Goal: Task Accomplishment & Management: Manage account settings

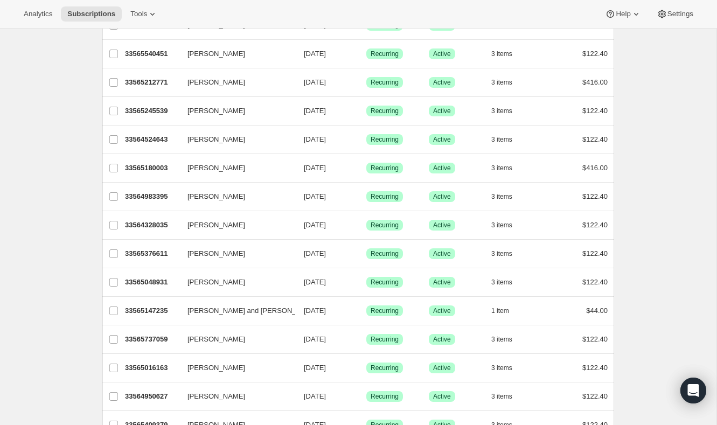
scroll to position [147, 0]
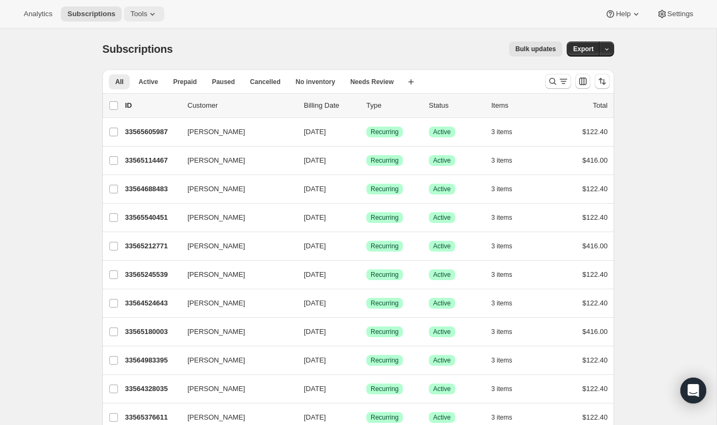
click at [143, 10] on span "Tools" at bounding box center [138, 14] width 17 height 9
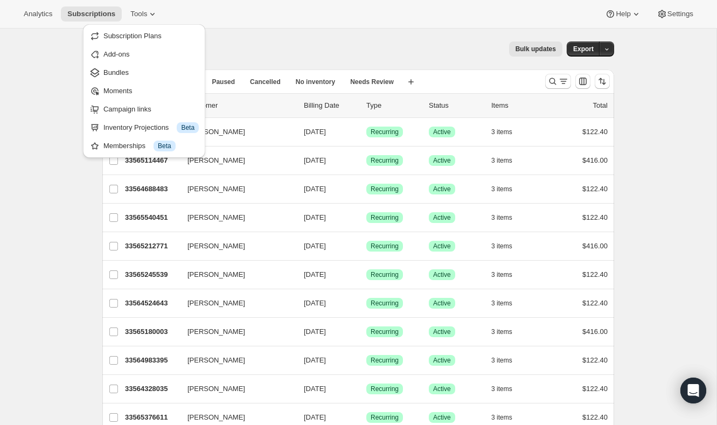
click at [456, 32] on div "Subscriptions. This page is ready Subscriptions Bulk updates More actions Bulk …" at bounding box center [358, 49] width 512 height 41
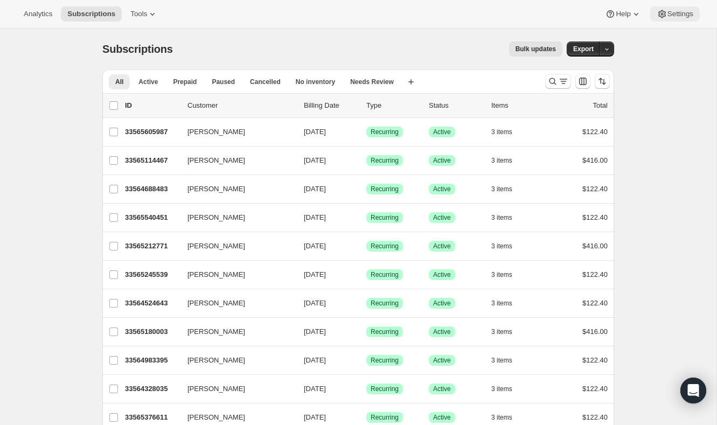
click at [672, 12] on span "Settings" at bounding box center [681, 14] width 26 height 9
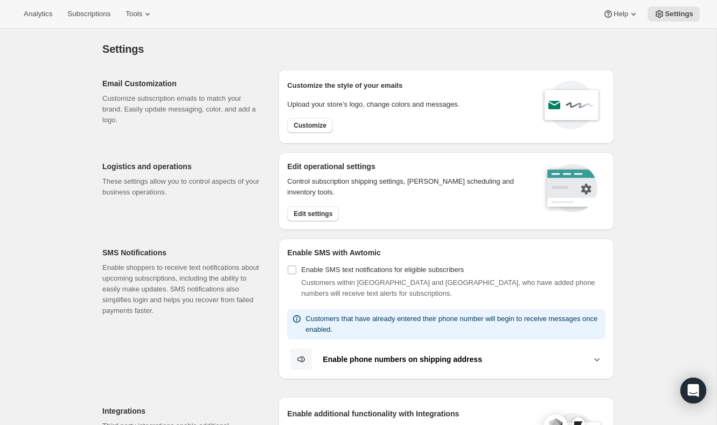
click at [248, 32] on div "Settings. This page is ready Settings" at bounding box center [358, 49] width 512 height 41
click at [369, 30] on div "Settings. This page is ready Settings" at bounding box center [358, 49] width 512 height 41
click at [142, 17] on span "Tools" at bounding box center [134, 14] width 17 height 9
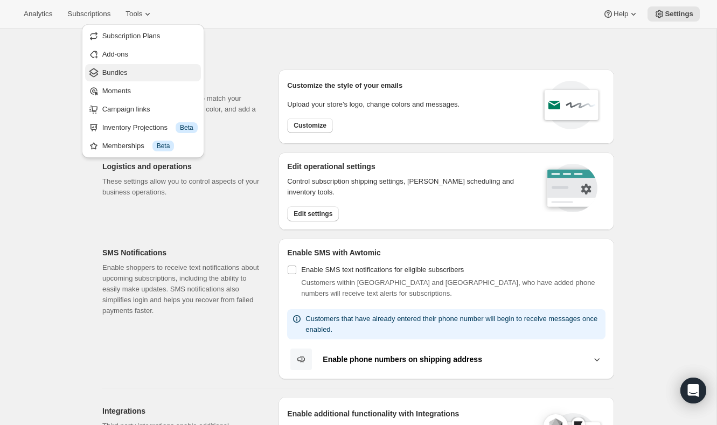
click at [141, 73] on span "Bundles" at bounding box center [149, 72] width 95 height 11
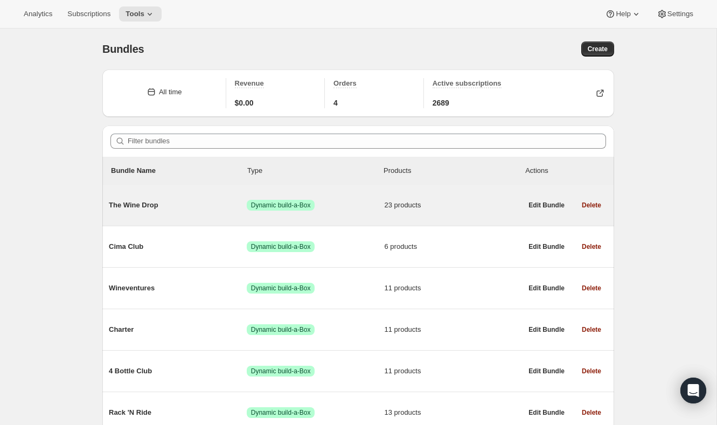
click at [240, 199] on div "The Wine Drop Success Dynamic build-a-Box 23 products" at bounding box center [315, 205] width 413 height 28
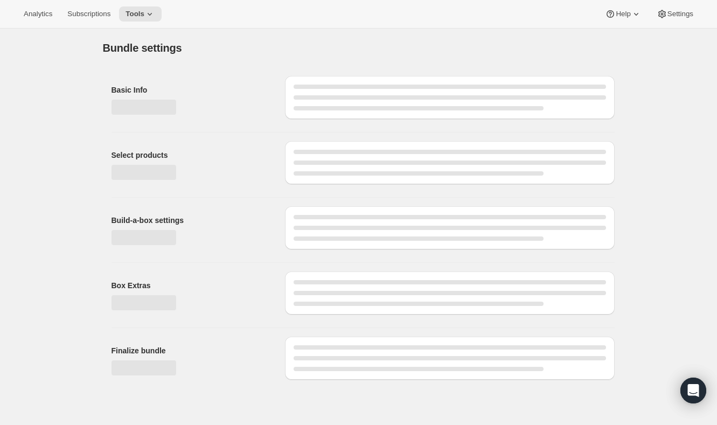
type input "The Wine Drop"
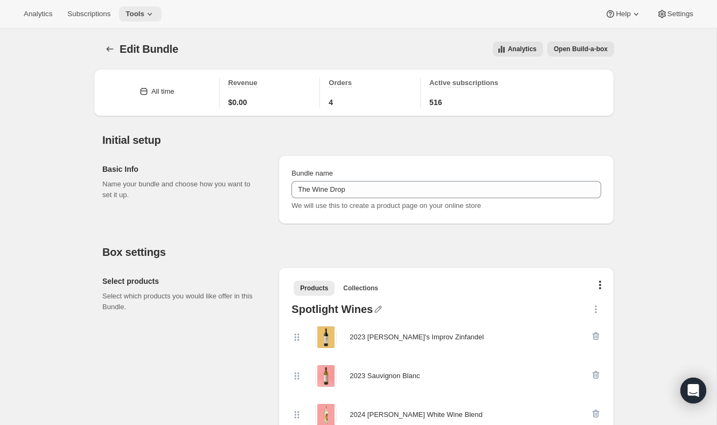
click at [142, 16] on span "Tools" at bounding box center [135, 14] width 19 height 9
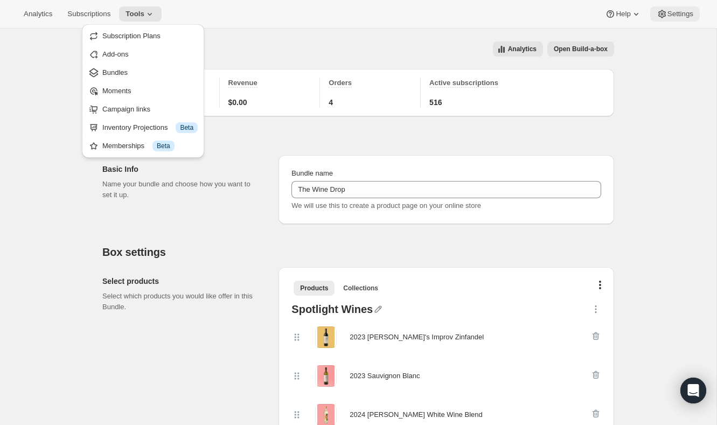
click at [682, 17] on span "Settings" at bounding box center [681, 14] width 26 height 9
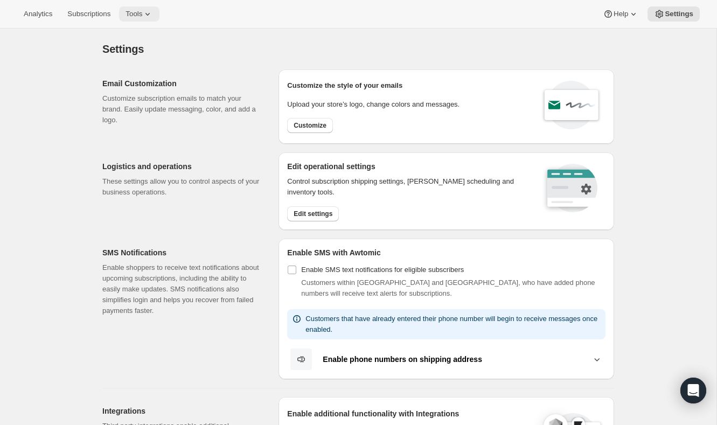
click at [133, 8] on button "Tools" at bounding box center [139, 13] width 40 height 15
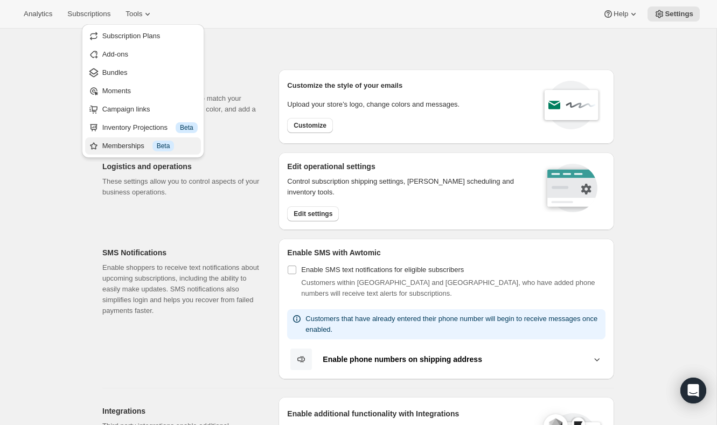
click at [153, 146] on div "Memberships Info Beta" at bounding box center [149, 146] width 95 height 11
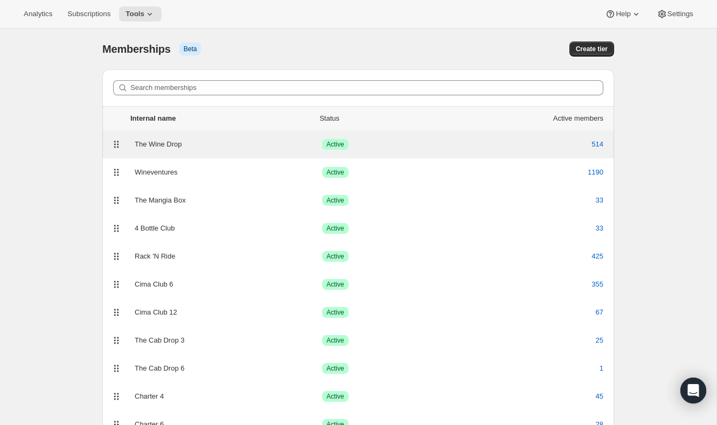
click at [182, 148] on div "The Wine Drop" at bounding box center [229, 144] width 188 height 11
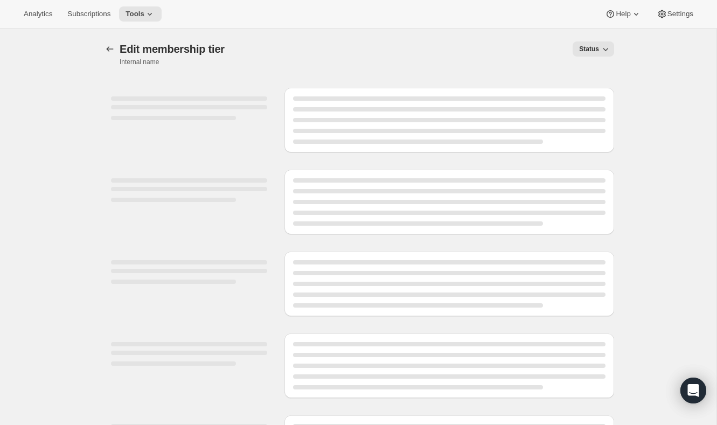
select select "variants"
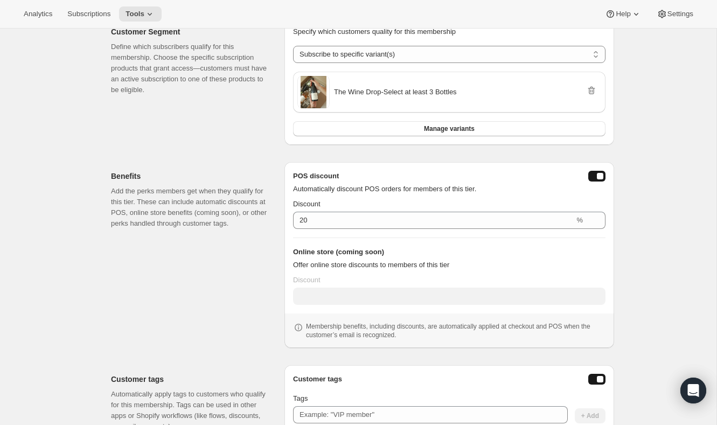
scroll to position [146, 0]
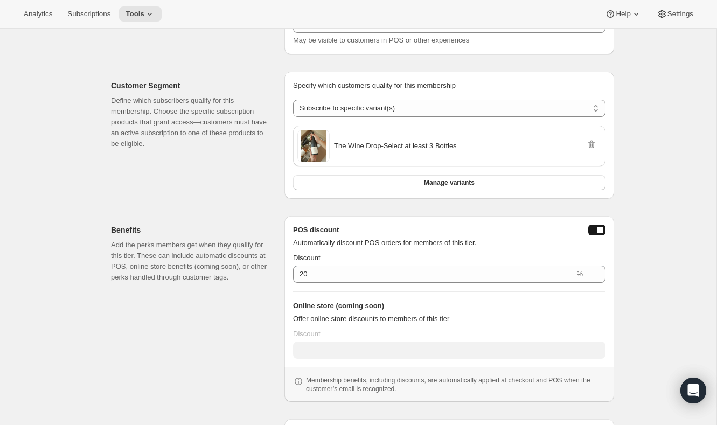
click at [146, 24] on div "Analytics Subscriptions Tools Help Settings" at bounding box center [358, 14] width 717 height 29
click at [149, 20] on button "Tools" at bounding box center [140, 13] width 43 height 15
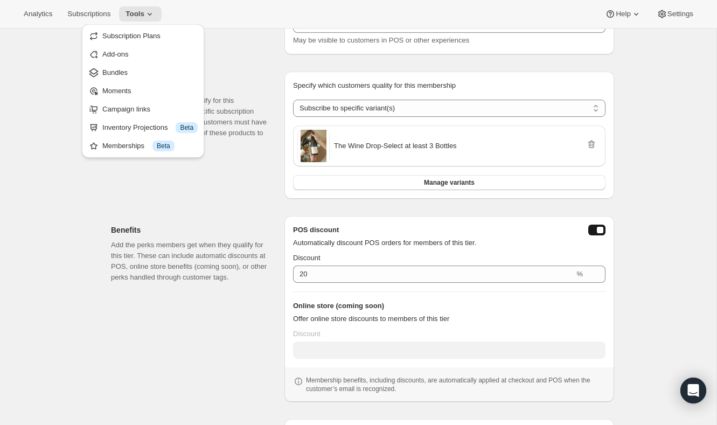
click at [146, 231] on h2 "Benefits" at bounding box center [189, 230] width 156 height 11
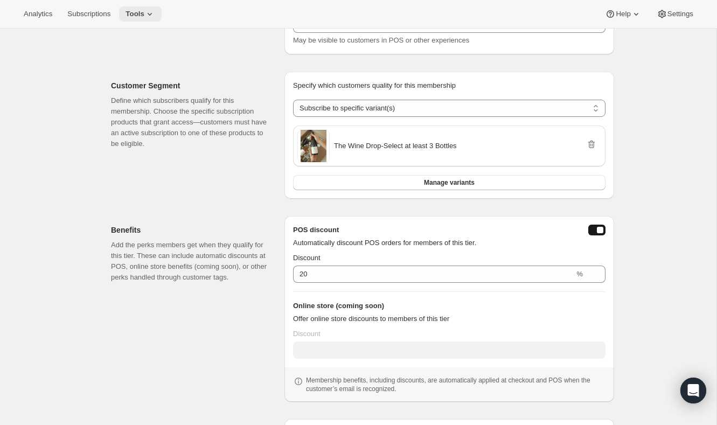
click at [144, 15] on span "Tools" at bounding box center [135, 14] width 19 height 9
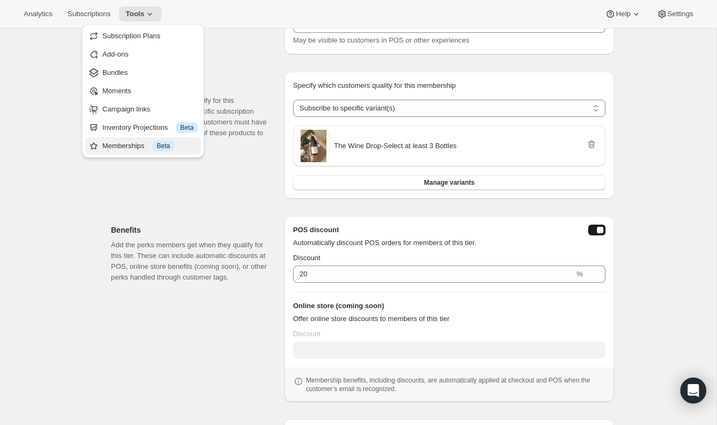
click at [155, 150] on div "Info Beta" at bounding box center [164, 146] width 22 height 11
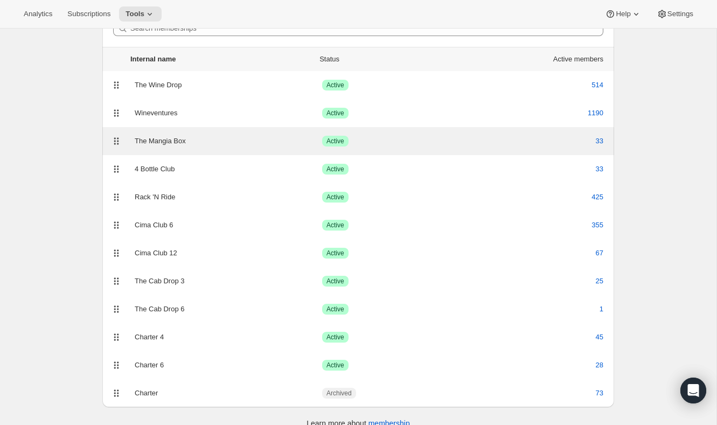
scroll to position [73, 0]
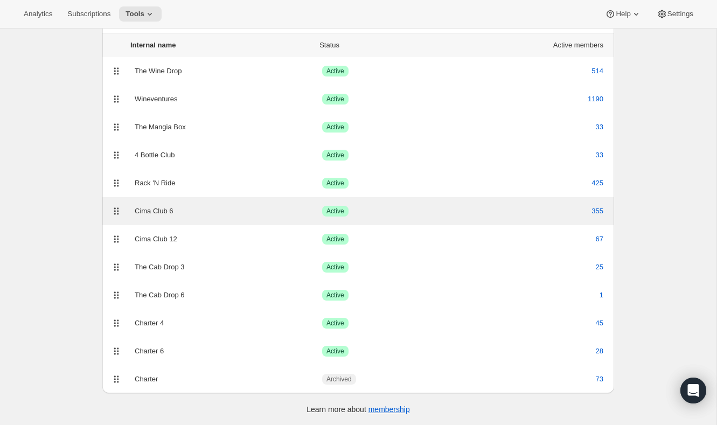
click at [227, 212] on div "Cima Club 6" at bounding box center [229, 211] width 188 height 11
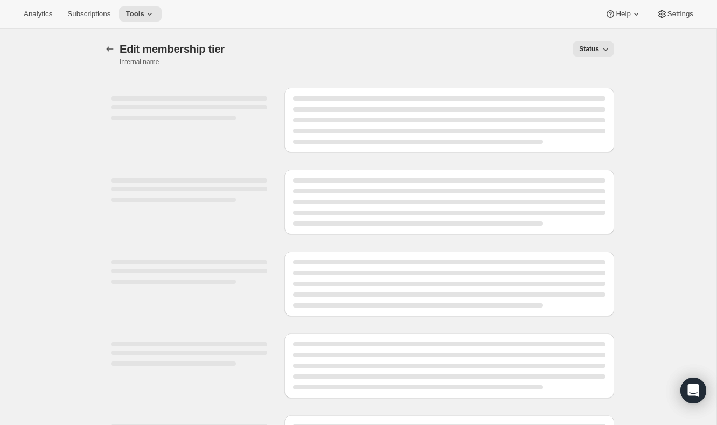
select select "variants"
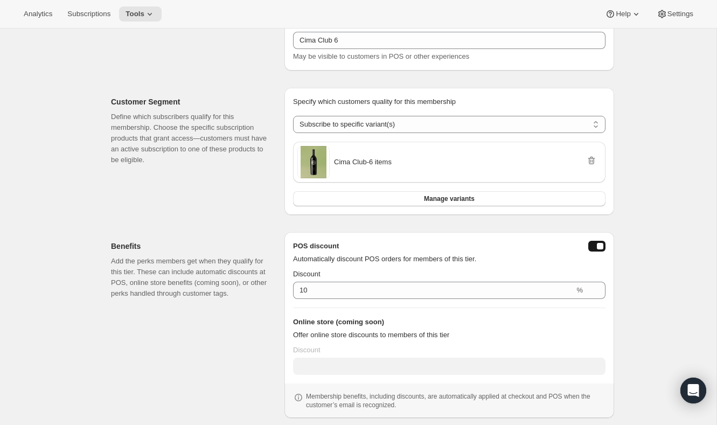
scroll to position [130, 0]
